Goal: Transaction & Acquisition: Purchase product/service

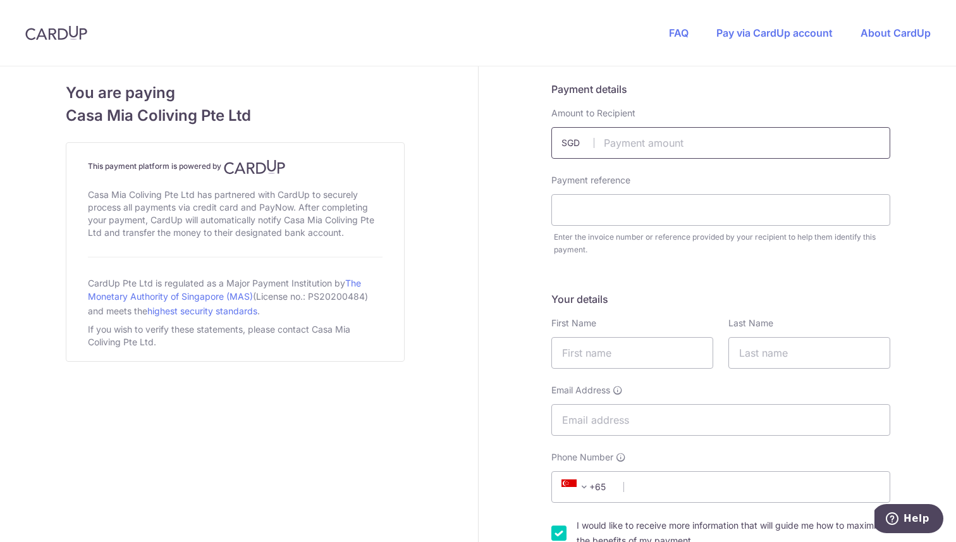
click at [638, 139] on input "text" at bounding box center [721, 143] width 339 height 32
type input "60.00"
click at [580, 219] on input "text" at bounding box center [721, 210] width 339 height 32
type input "17476"
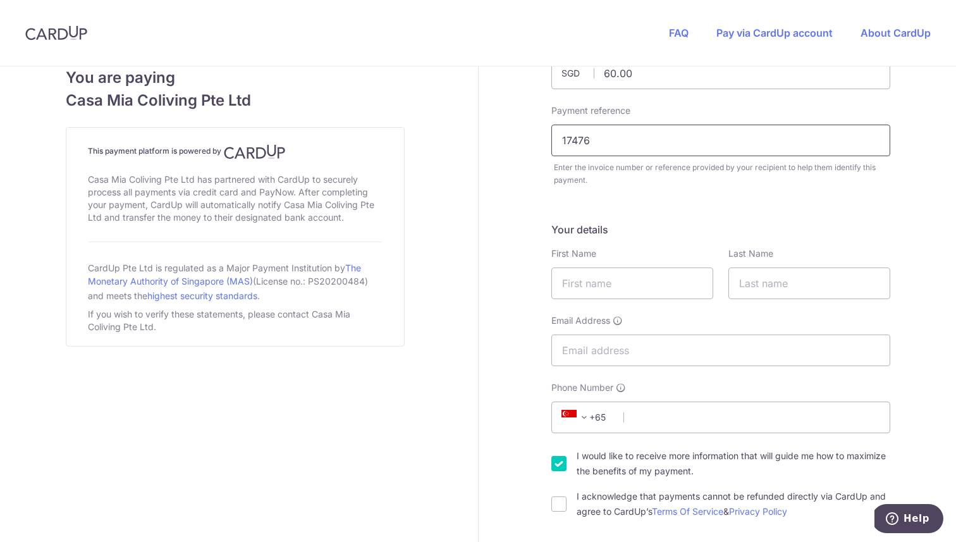
scroll to position [101, 0]
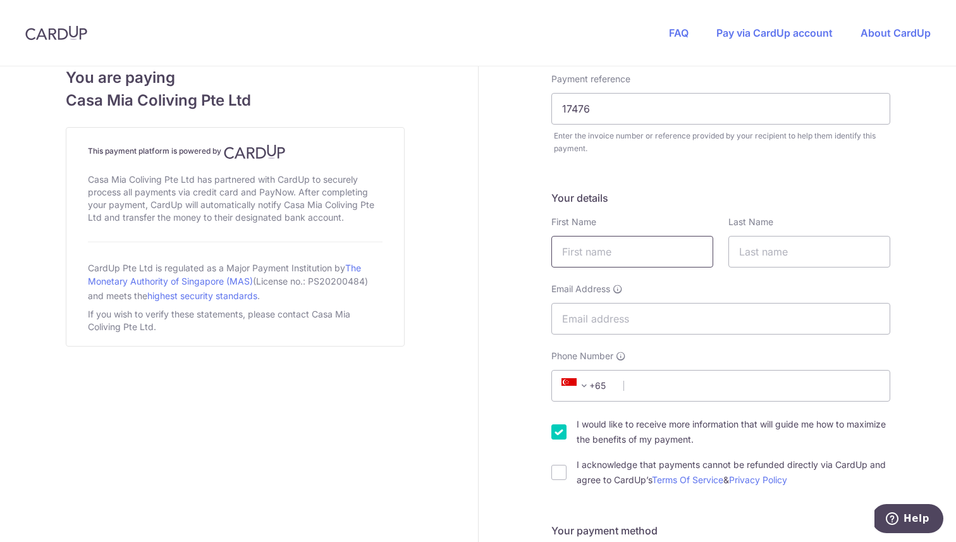
click at [643, 267] on input "text" at bounding box center [633, 252] width 162 height 32
type input "[PERSON_NAME]"
type input "[EMAIL_ADDRESS][DOMAIN_NAME]"
select select "84"
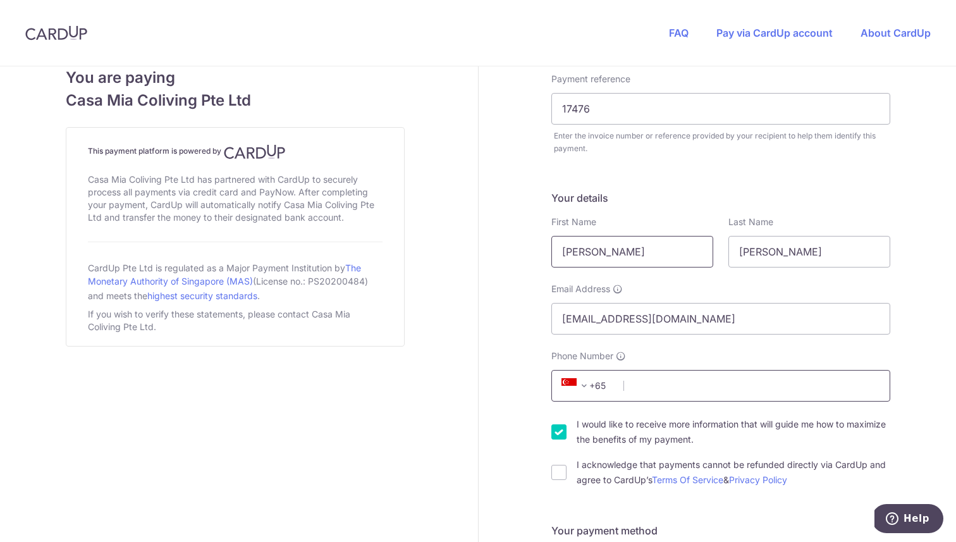
type input "398422144"
select select "VN"
type input "72200"
type input "48/4 Ho [PERSON_NAME]"
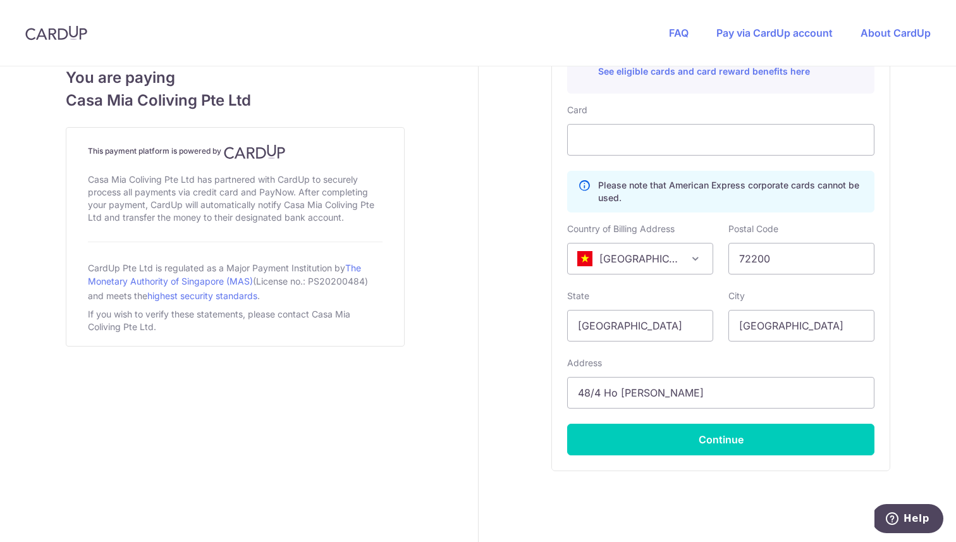
scroll to position [762, 0]
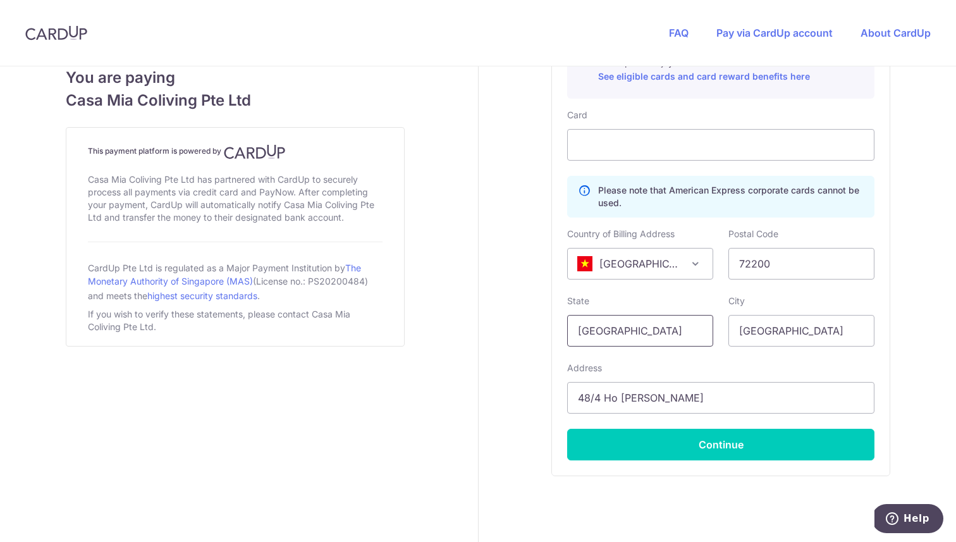
drag, startPoint x: 665, startPoint y: 329, endPoint x: 561, endPoint y: 329, distance: 104.4
click at [561, 329] on div "State [GEOGRAPHIC_DATA]" at bounding box center [640, 321] width 161 height 52
type input "T"
type input "[PERSON_NAME]"
drag, startPoint x: 822, startPoint y: 324, endPoint x: 712, endPoint y: 324, distance: 110.0
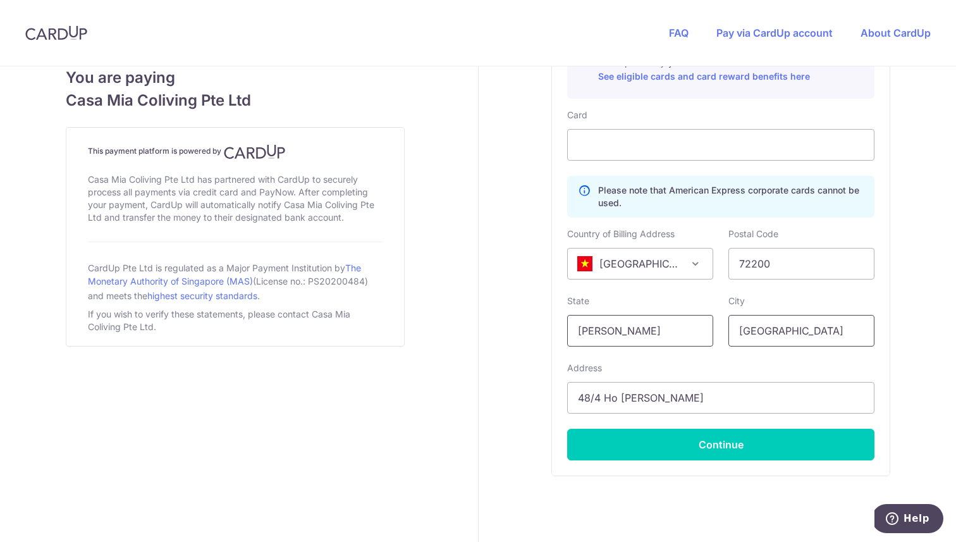
click at [712, 324] on div "State [PERSON_NAME] Please enter a valid state name City [GEOGRAPHIC_DATA]" at bounding box center [721, 321] width 323 height 52
type input "[PERSON_NAME]"
click at [699, 374] on div "Address [STREET_ADDRESS][PERSON_NAME]" at bounding box center [720, 388] width 307 height 52
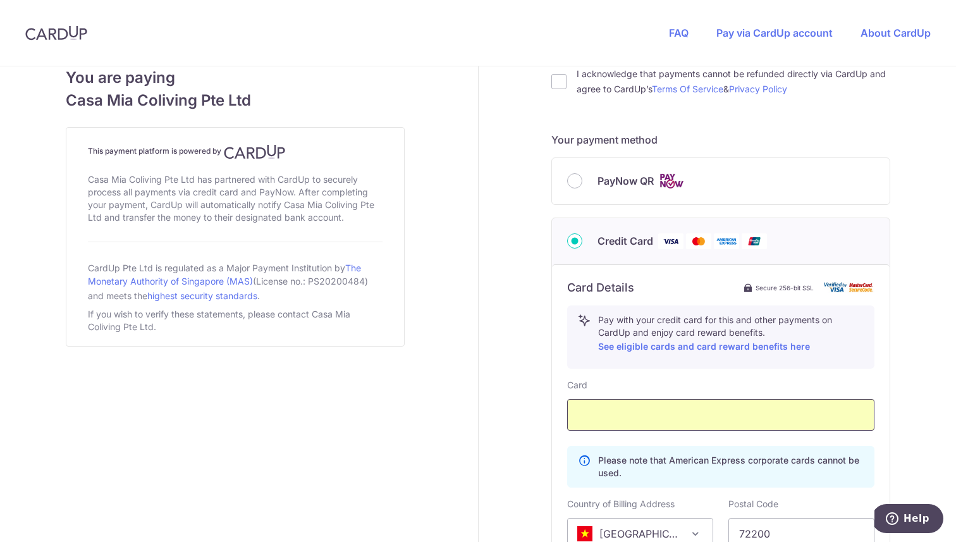
scroll to position [803, 0]
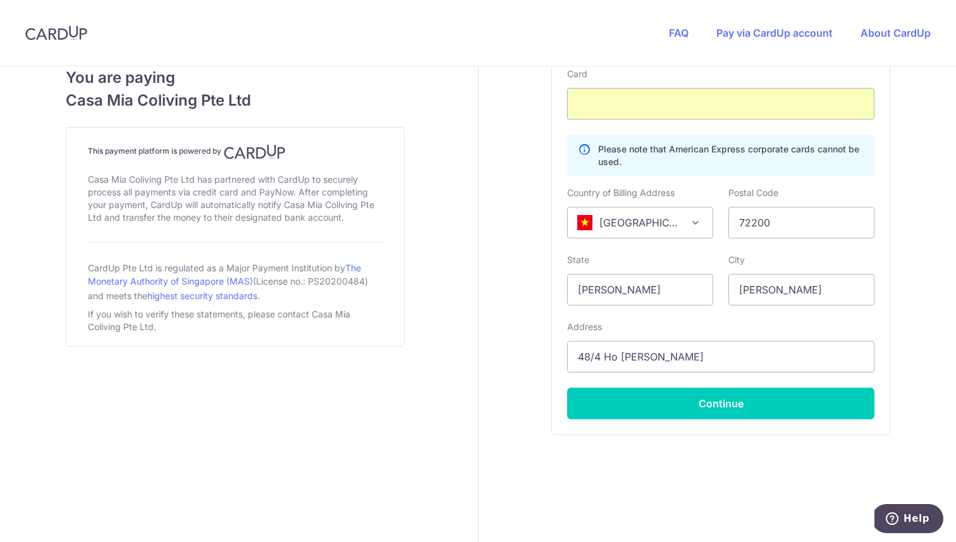
click at [764, 423] on div "Card Details Secure 256-bit SSL Pay with your credit card for this and other pa…" at bounding box center [721, 193] width 338 height 481
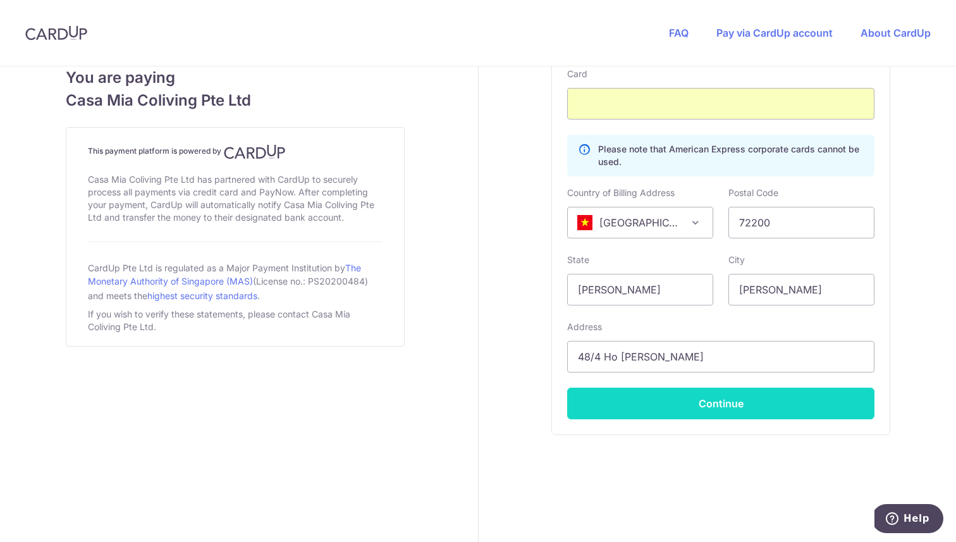
click at [765, 406] on button "Continue" at bounding box center [720, 404] width 307 height 32
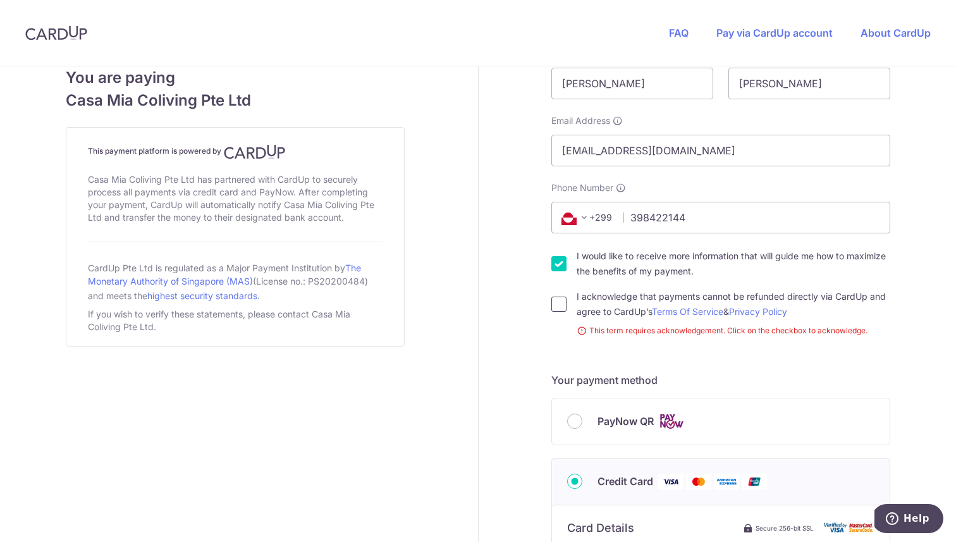
click at [567, 302] on input "I acknowledge that payments cannot be refunded directly via CardUp and agree to…" at bounding box center [559, 304] width 15 height 15
checkbox input "true"
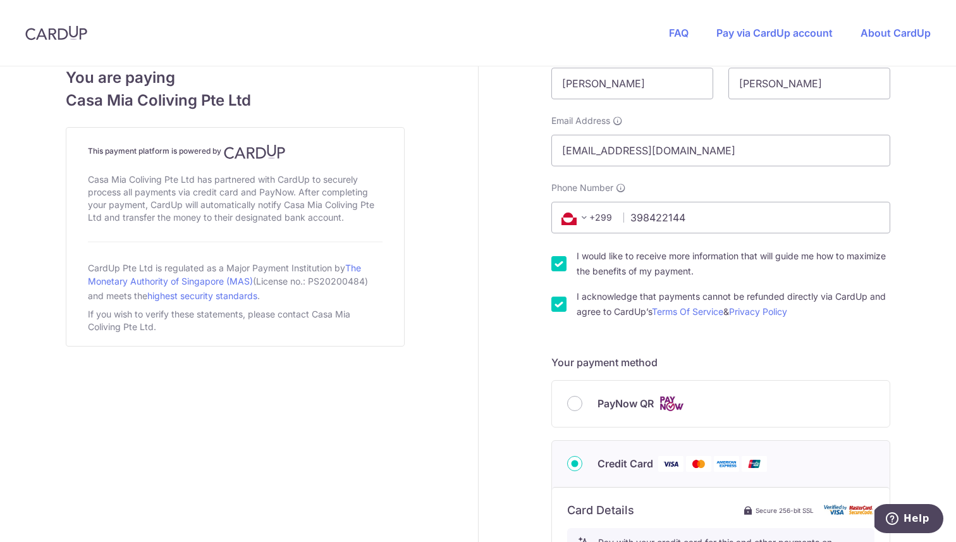
click at [601, 214] on span "+299" at bounding box center [586, 217] width 57 height 15
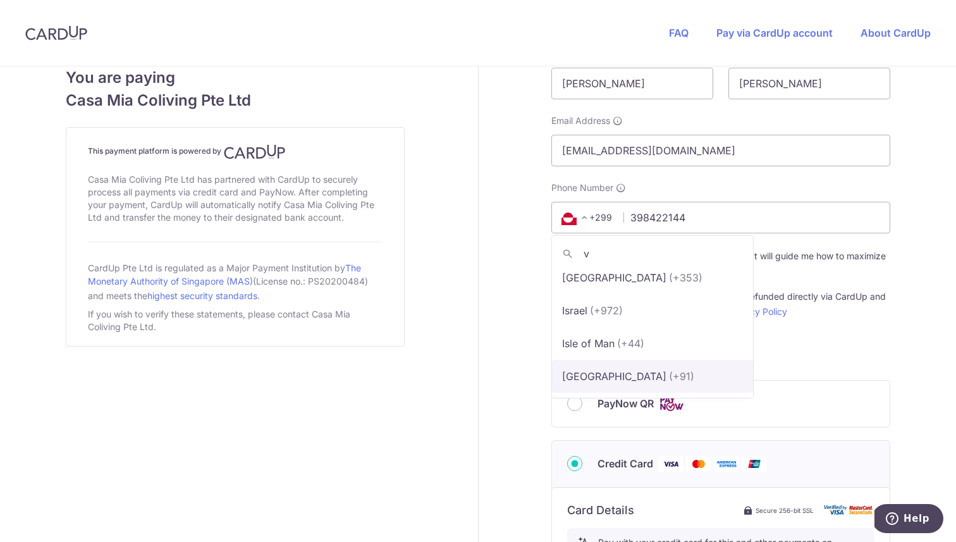
scroll to position [0, 0]
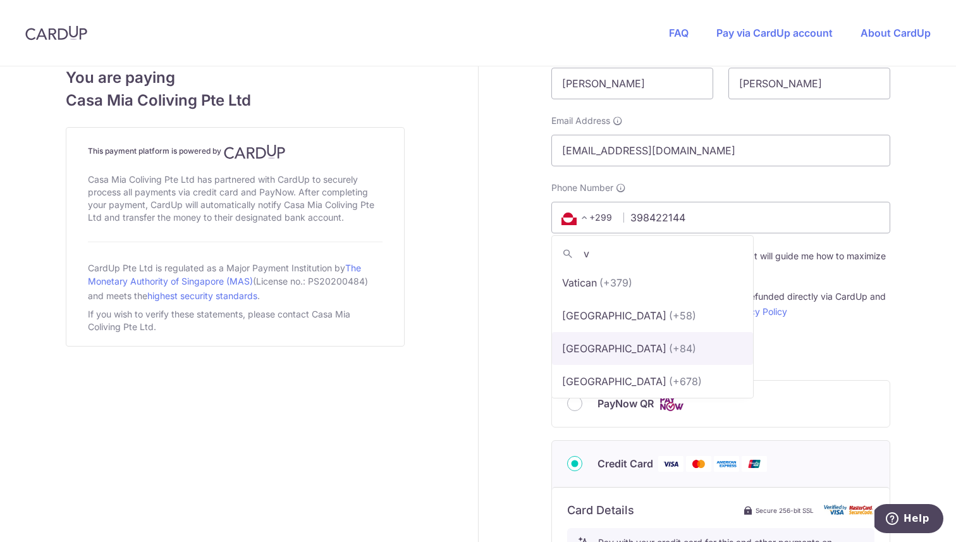
type input "v"
select select "241"
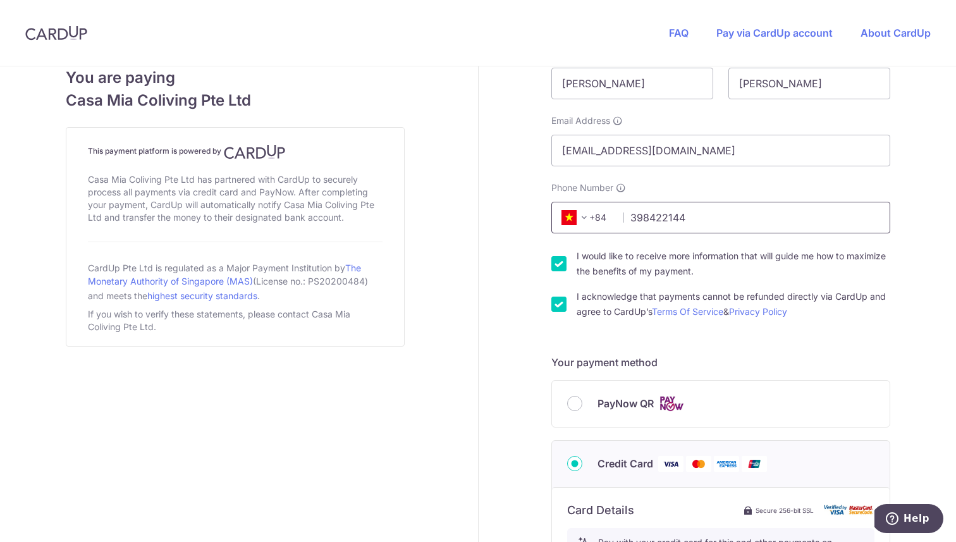
click at [627, 219] on input "398422144" at bounding box center [721, 218] width 339 height 32
type input "0398422144"
click at [902, 264] on div "Payment details Amount to Recipient 60.00 SGD Payment reference 17476 Enter the…" at bounding box center [722, 436] width 486 height 1279
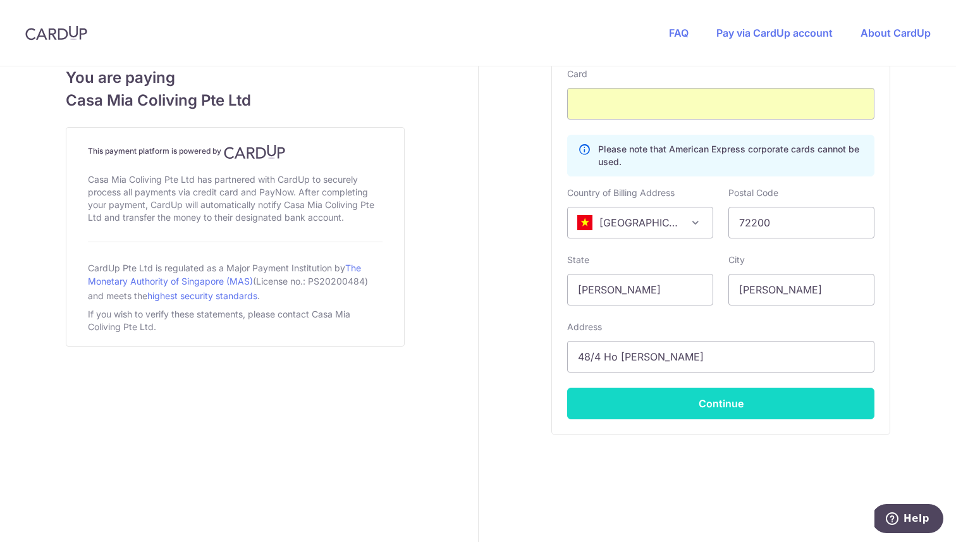
click at [847, 398] on button "Continue" at bounding box center [720, 404] width 307 height 32
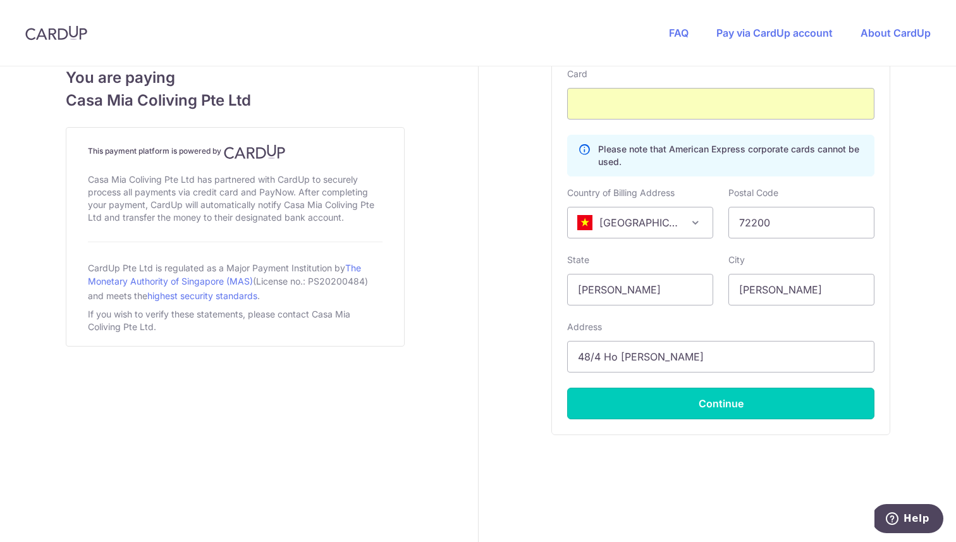
type input "**** 2584"
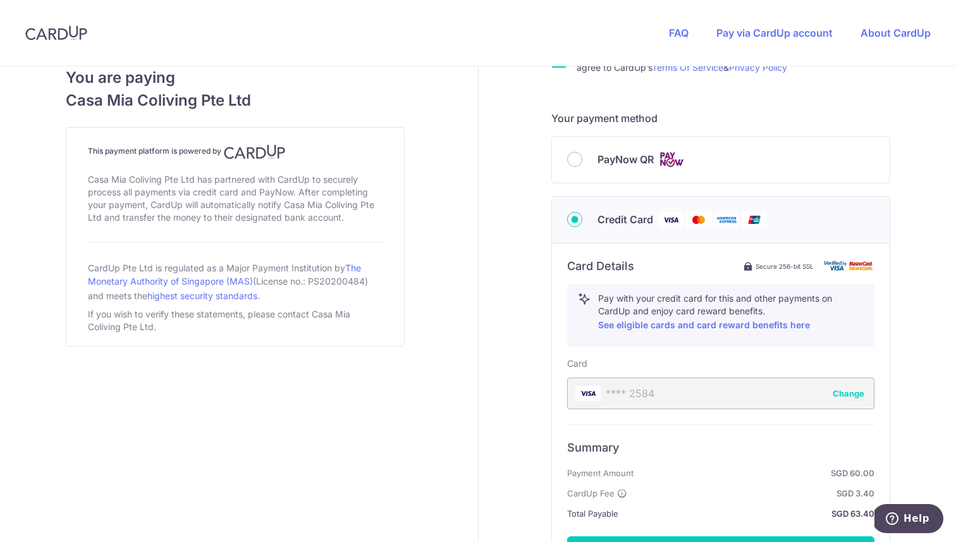
scroll to position [662, 0]
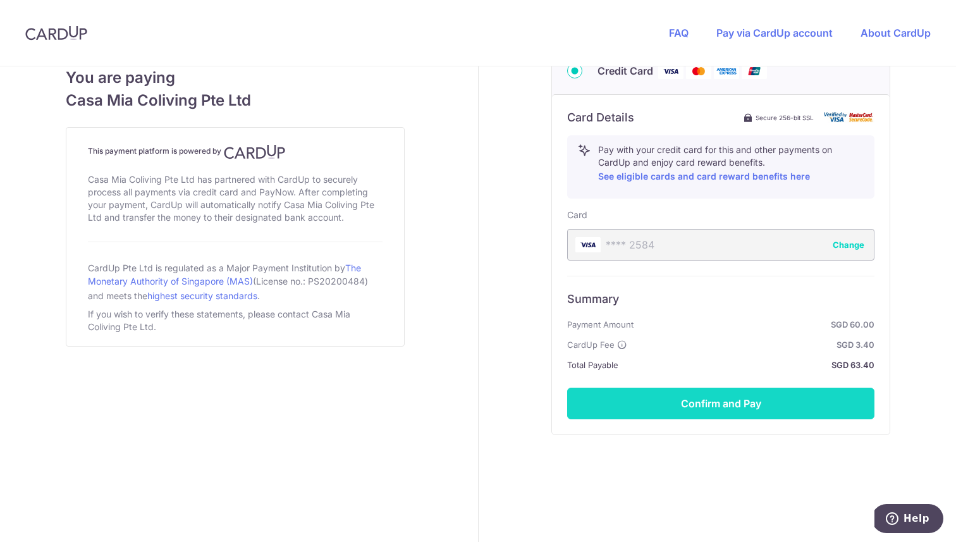
click at [785, 404] on button "Confirm and Pay" at bounding box center [720, 404] width 307 height 32
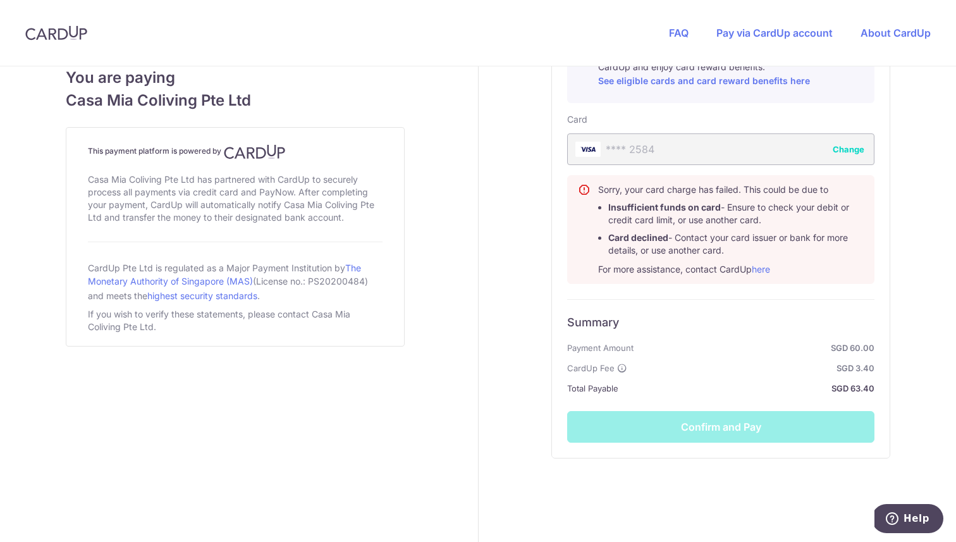
scroll to position [759, 0]
